Goal: Transaction & Acquisition: Purchase product/service

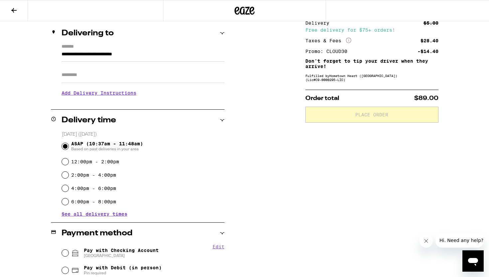
scroll to position [76, 0]
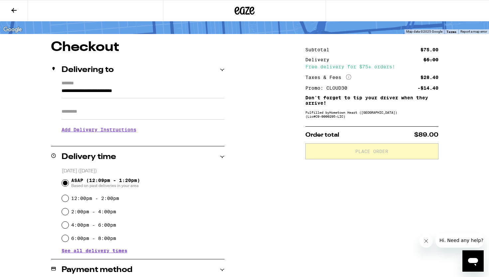
scroll to position [180, 0]
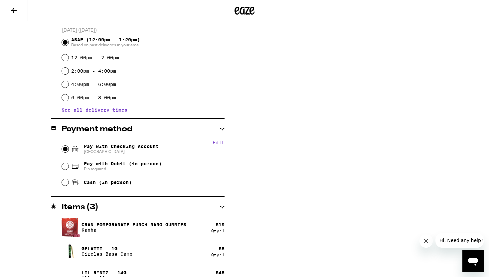
click at [65, 147] on input "Pay with Checking Account CHASE COLLEGE" at bounding box center [65, 148] width 7 height 7
radio input "true"
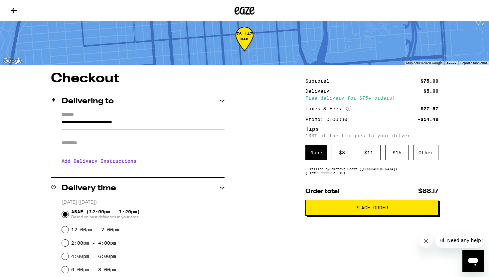
scroll to position [0, 0]
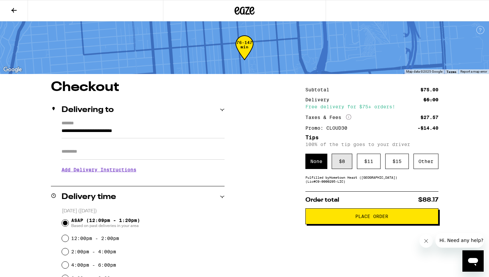
click at [339, 159] on div "$ 8" at bounding box center [342, 160] width 21 height 15
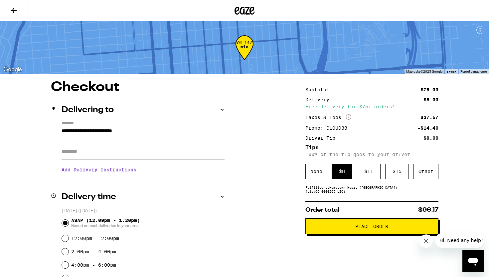
click at [171, 155] on input "Apt/Suite" at bounding box center [143, 151] width 163 height 16
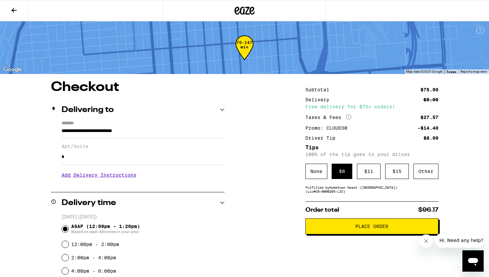
type input "*"
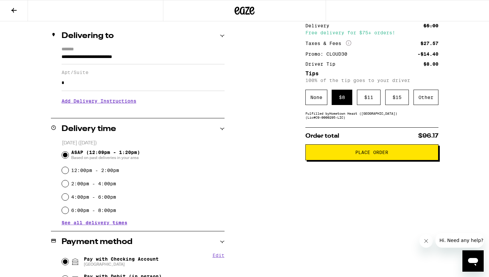
click at [338, 152] on button "Place Order" at bounding box center [372, 152] width 133 height 16
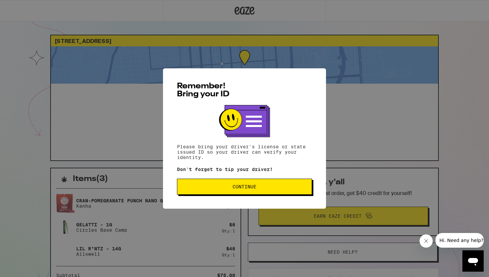
click at [253, 189] on span "Continue" at bounding box center [245, 186] width 24 height 5
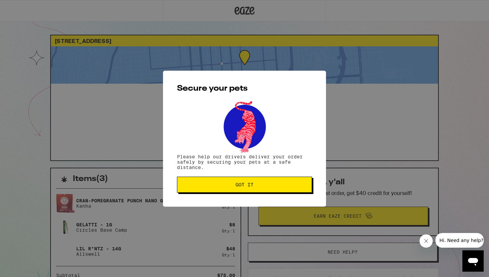
click at [253, 190] on button "Got it" at bounding box center [244, 184] width 135 height 16
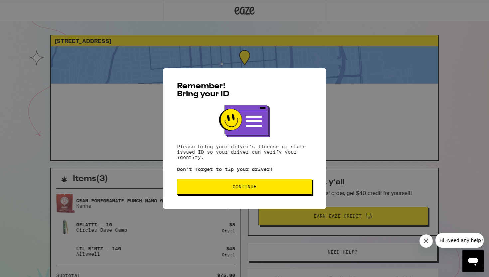
click at [226, 186] on span "Continue" at bounding box center [245, 186] width 124 height 5
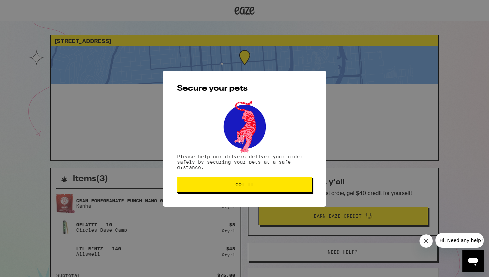
click at [226, 186] on span "Got it" at bounding box center [245, 184] width 124 height 5
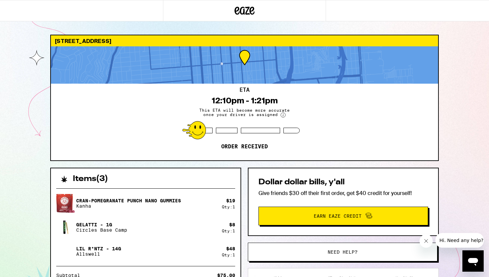
click at [427, 239] on icon "Close message from company" at bounding box center [426, 240] width 3 height 3
click at [298, 13] on div at bounding box center [244, 10] width 163 height 21
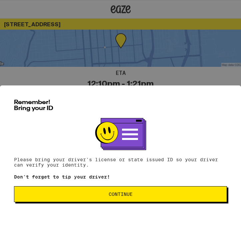
click at [113, 205] on div "Remember! Bring your ID Please bring your driver's license or state issued ID s…" at bounding box center [120, 169] width 241 height 166
click at [112, 197] on span "Continue" at bounding box center [120, 194] width 24 height 5
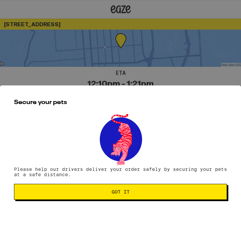
click at [112, 198] on button "Got it" at bounding box center [120, 192] width 213 height 16
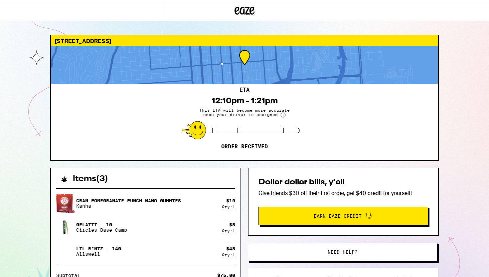
click at [240, 249] on button "Need help?" at bounding box center [343, 251] width 190 height 19
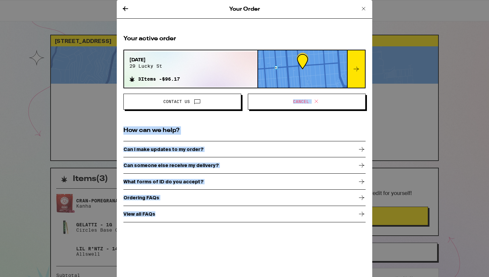
drag, startPoint x: 262, startPoint y: 249, endPoint x: 177, endPoint y: 89, distance: 181.6
click at [177, 90] on div "Your Order Your active order Sep 25, 2025 29 lucky st 3 Items - $96.17 Contact …" at bounding box center [245, 138] width 256 height 277
click at [86, 104] on div "Your Order Your active order Sep 25, 2025 29 lucky st 3 Items - $96.17 Contact …" at bounding box center [244, 138] width 489 height 277
